Goal: Information Seeking & Learning: Learn about a topic

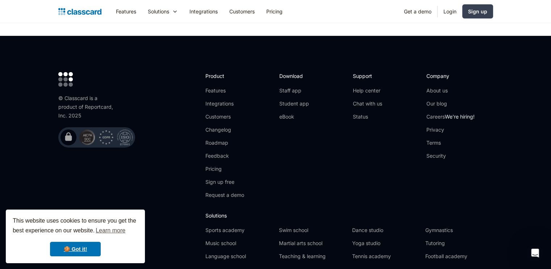
scroll to position [2443, 0]
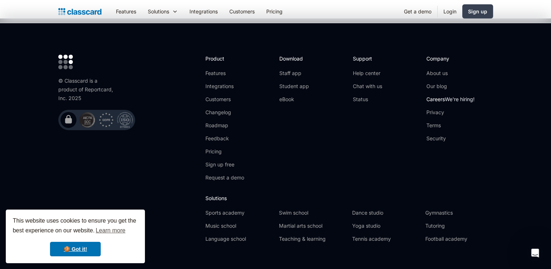
click at [432, 96] on link "Careers We're hiring!" at bounding box center [450, 99] width 48 height 7
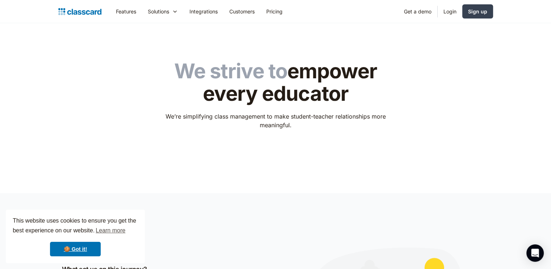
click at [129, 239] on div "This website uses cookies to ensure you get the best experience on our website.…" at bounding box center [75, 236] width 139 height 54
click at [70, 249] on link "🍪 Got it!" at bounding box center [75, 249] width 51 height 14
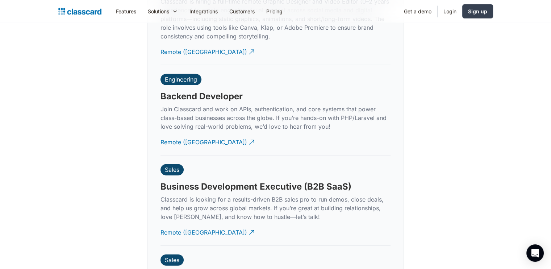
scroll to position [1767, 0]
click at [180, 132] on div "Remote ([GEOGRAPHIC_DATA])" at bounding box center [203, 139] width 87 height 14
